Goal: Check status

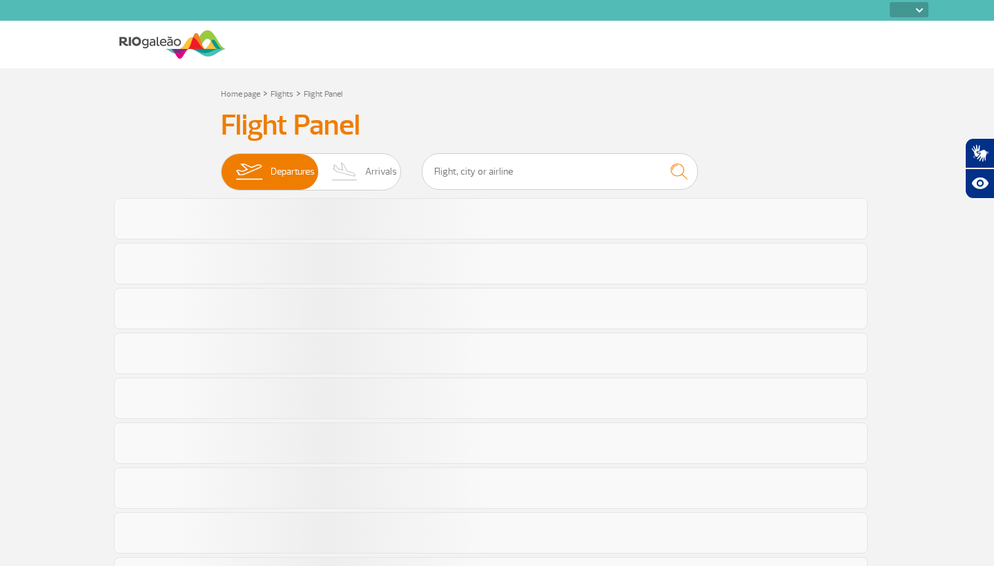
select select
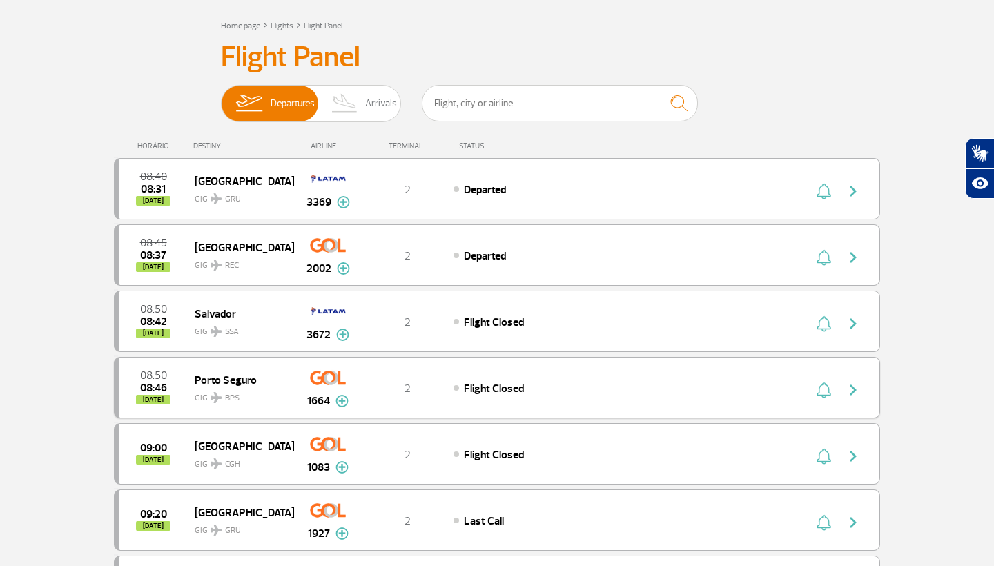
scroll to position [68, 0]
click at [489, 106] on input "text" at bounding box center [560, 104] width 276 height 37
type input "[GEOGRAPHIC_DATA]"
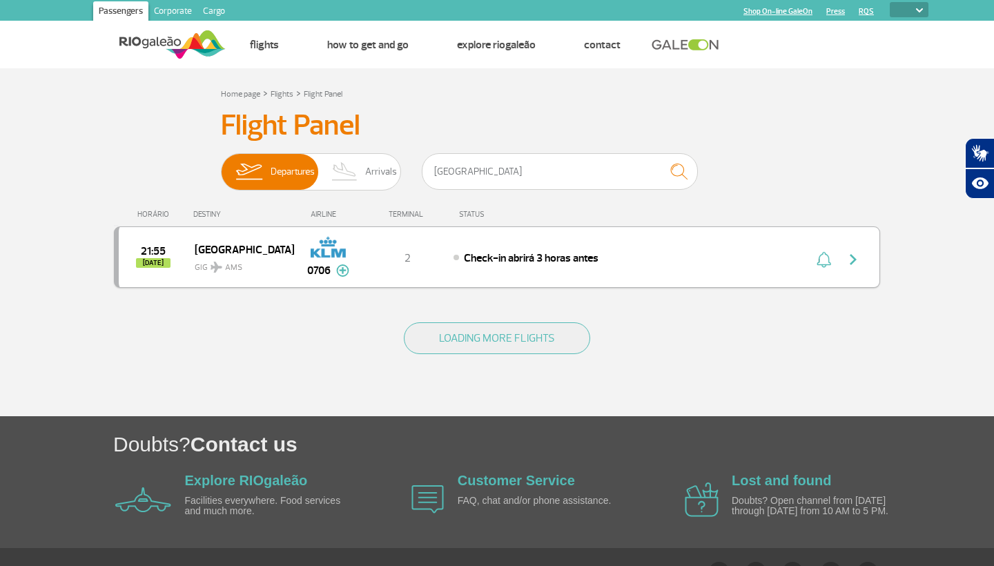
click at [656, 264] on div "Check-in abrirá 3 horas antes" at bounding box center [605, 257] width 304 height 15
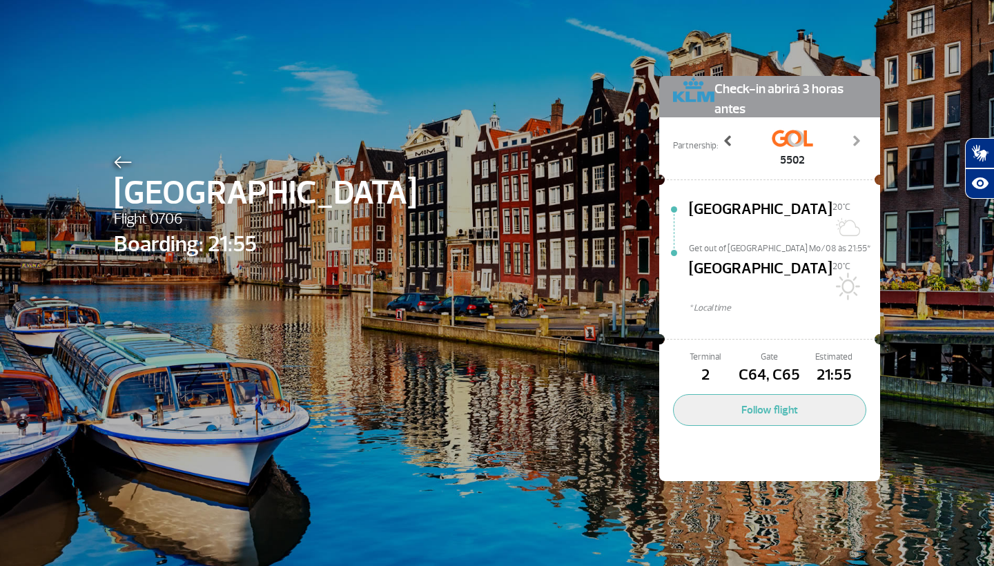
click at [728, 141] on span at bounding box center [728, 141] width 14 height 14
click at [853, 143] on span at bounding box center [856, 141] width 14 height 14
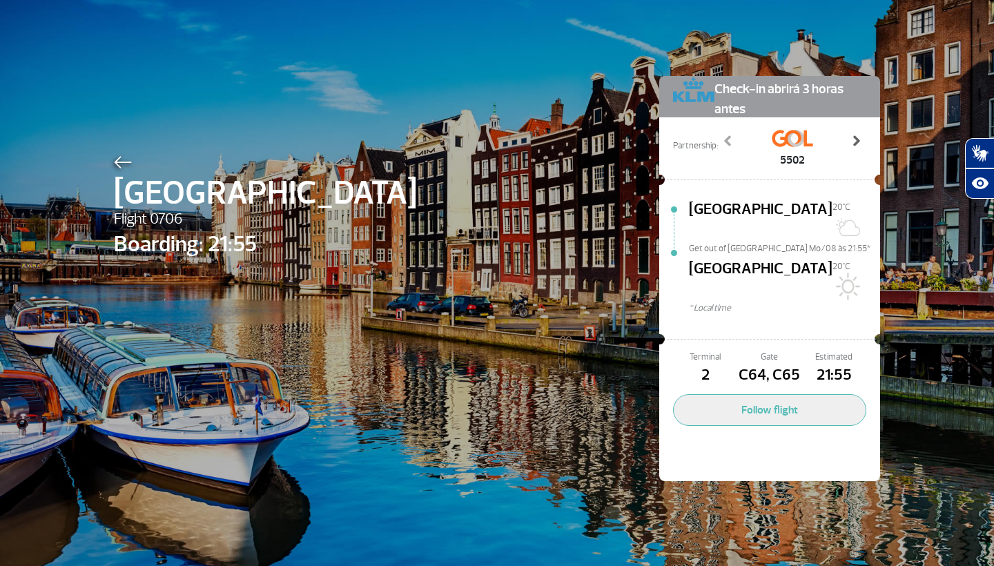
click at [853, 143] on span at bounding box center [856, 141] width 14 height 14
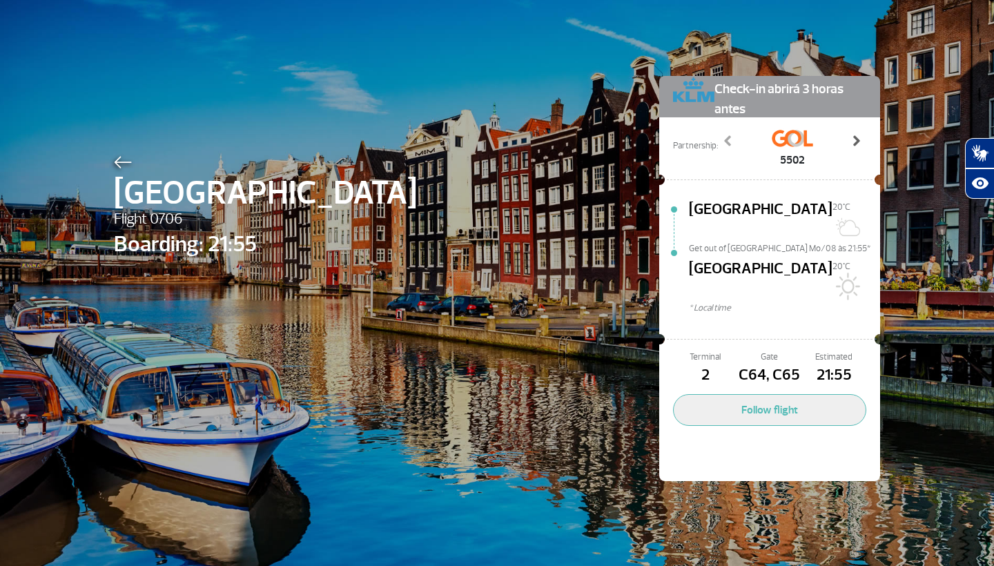
click at [853, 143] on span at bounding box center [856, 141] width 14 height 14
click at [124, 166] on img at bounding box center [123, 162] width 18 height 12
